Goal: Transaction & Acquisition: Purchase product/service

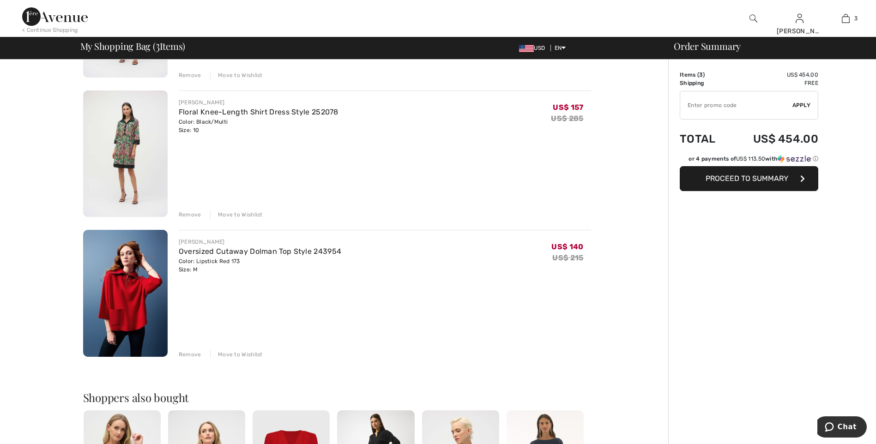
scroll to position [46, 0]
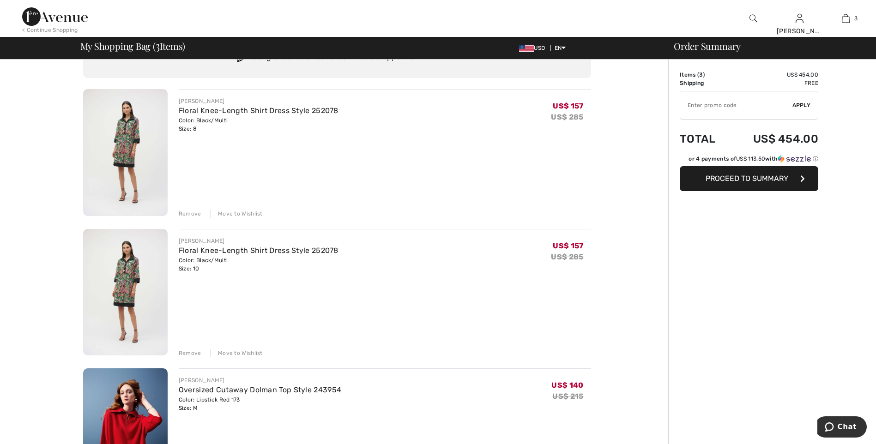
click at [711, 112] on input "TEXT" at bounding box center [736, 105] width 112 height 28
type input "EXTRA15"
click at [795, 107] on span "Apply" at bounding box center [801, 105] width 18 height 8
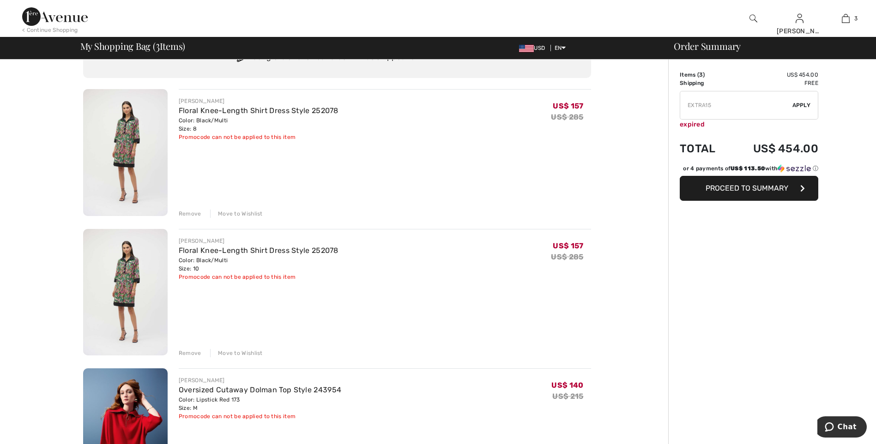
click at [743, 189] on span "Proceed to Summary" at bounding box center [746, 188] width 83 height 9
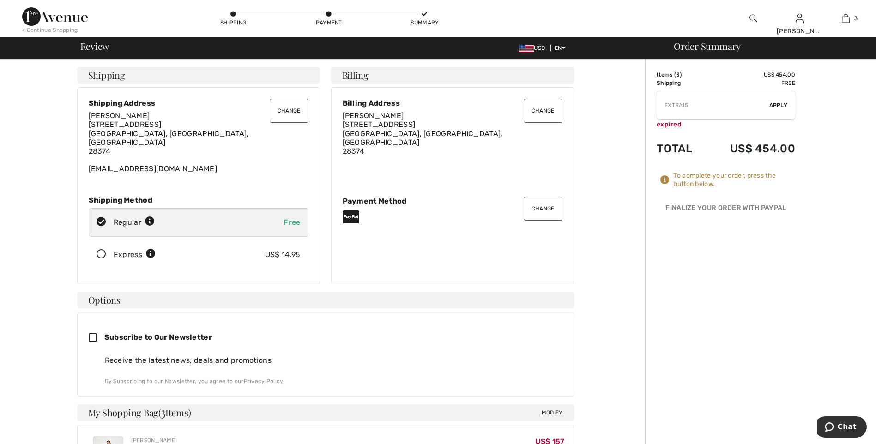
scroll to position [231, 0]
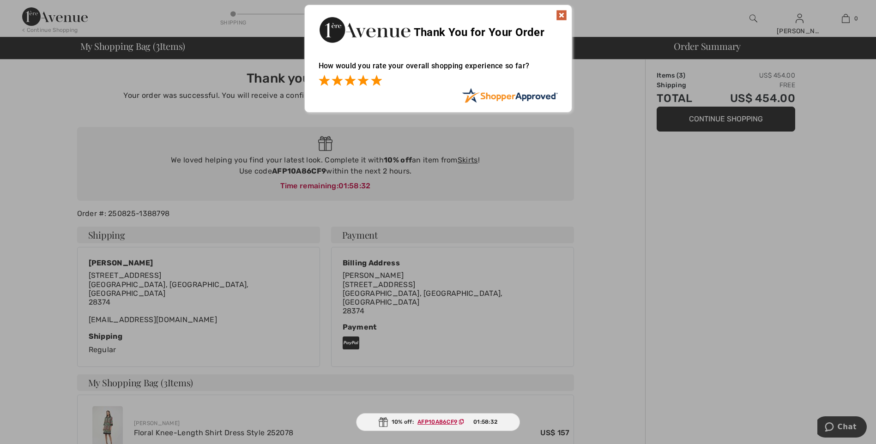
click at [379, 81] on span at bounding box center [376, 80] width 11 height 11
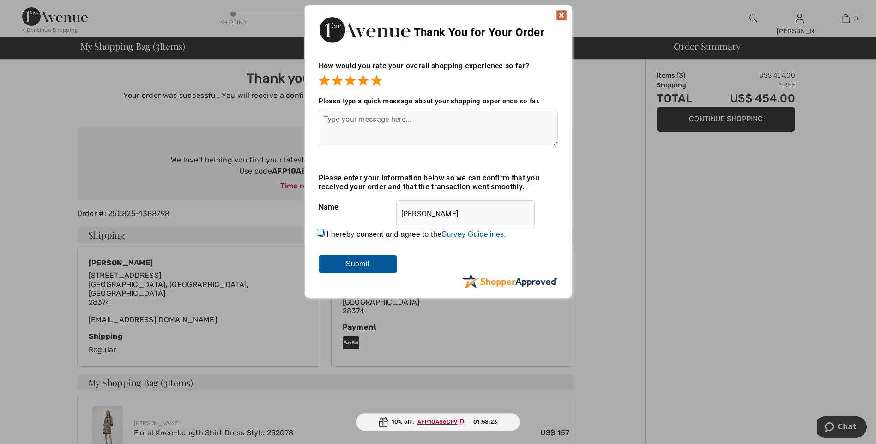
click at [559, 14] on img at bounding box center [561, 15] width 11 height 11
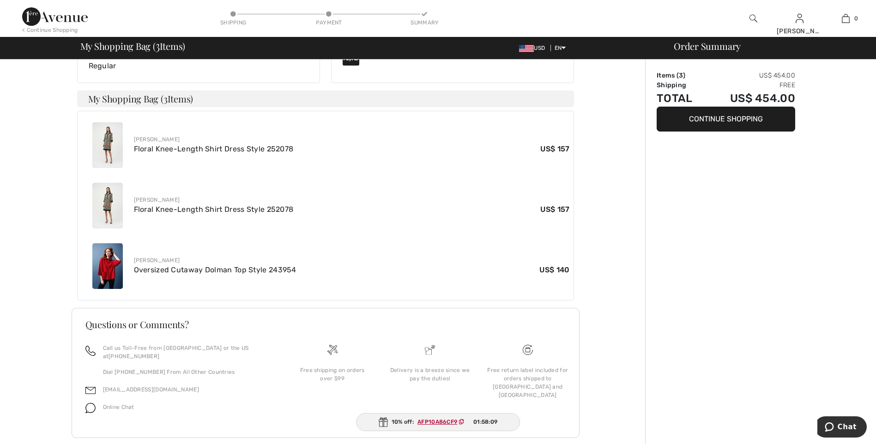
scroll to position [53, 0]
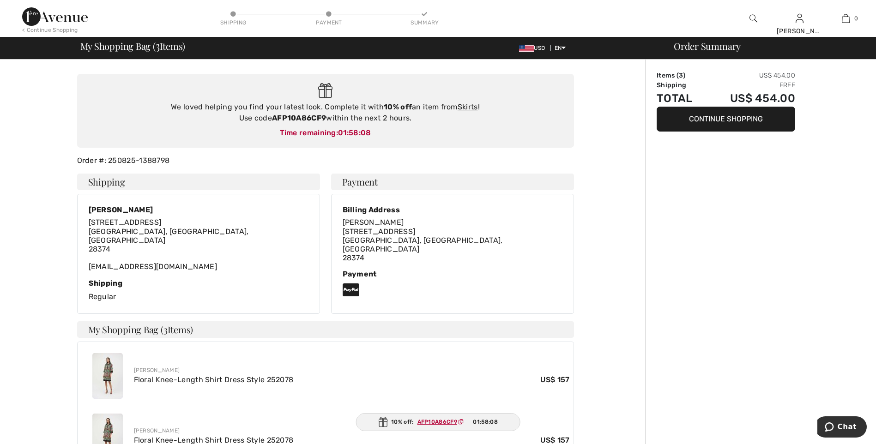
click at [693, 117] on button "Continue Shopping" at bounding box center [726, 119] width 139 height 25
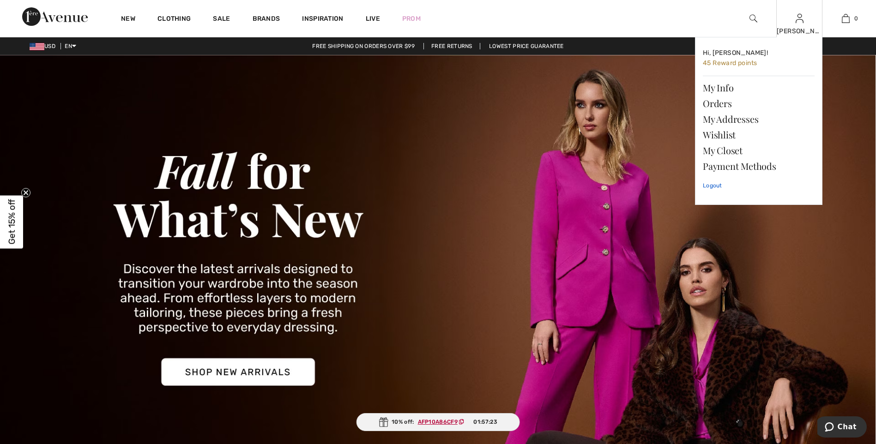
click at [711, 185] on link "Logout" at bounding box center [759, 185] width 112 height 23
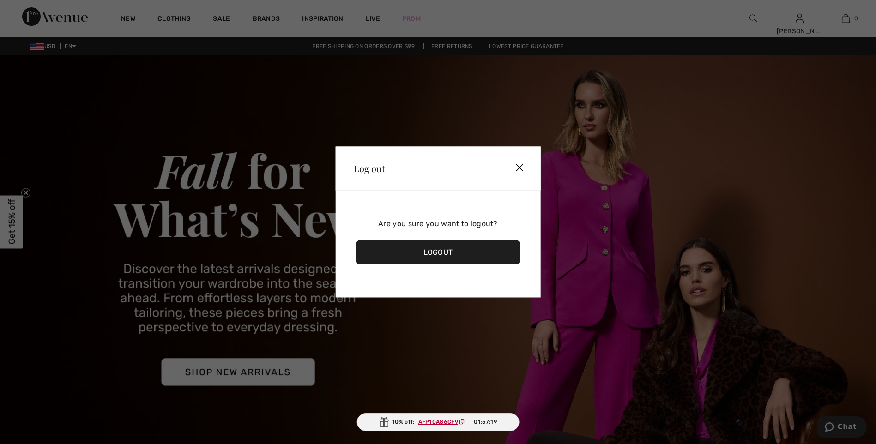
click at [428, 249] on div "Logout" at bounding box center [438, 253] width 164 height 24
